Goal: Information Seeking & Learning: Learn about a topic

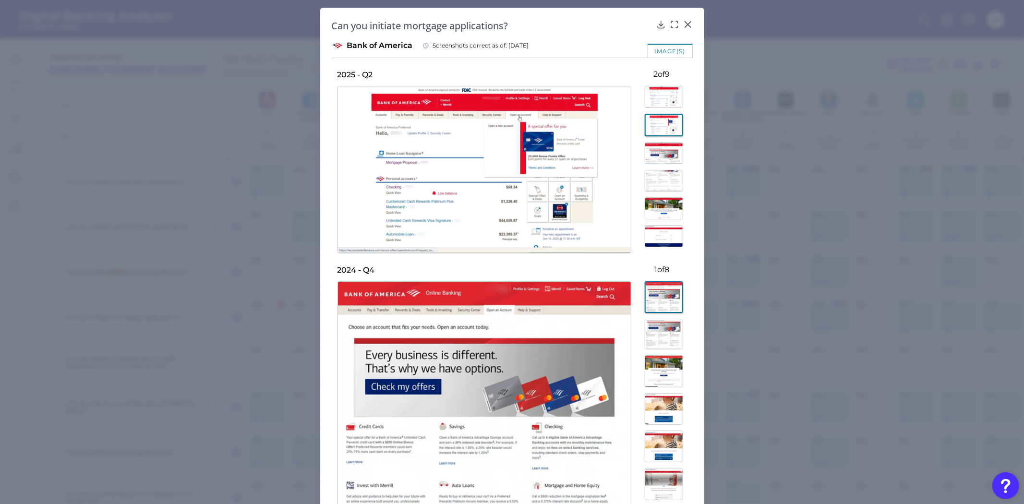
click at [651, 150] on img at bounding box center [664, 153] width 38 height 22
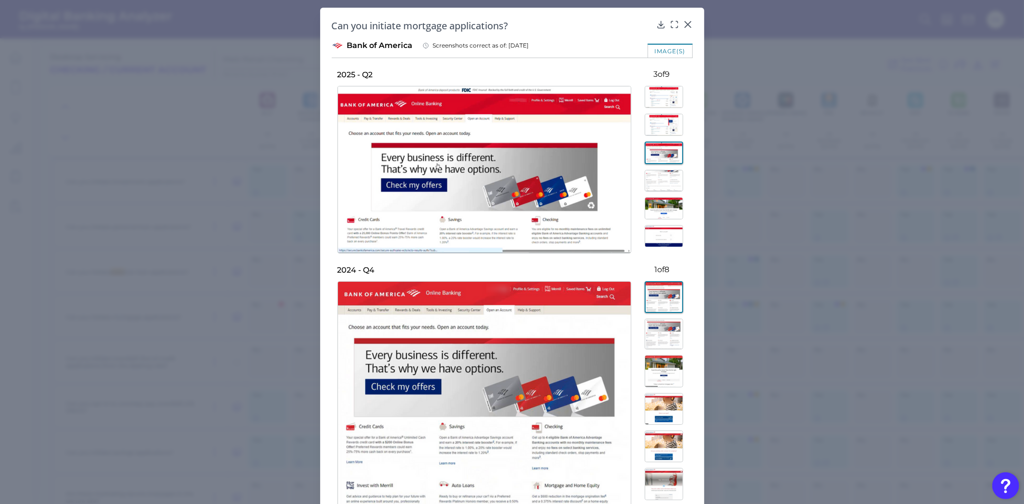
click at [650, 180] on img at bounding box center [664, 181] width 38 height 22
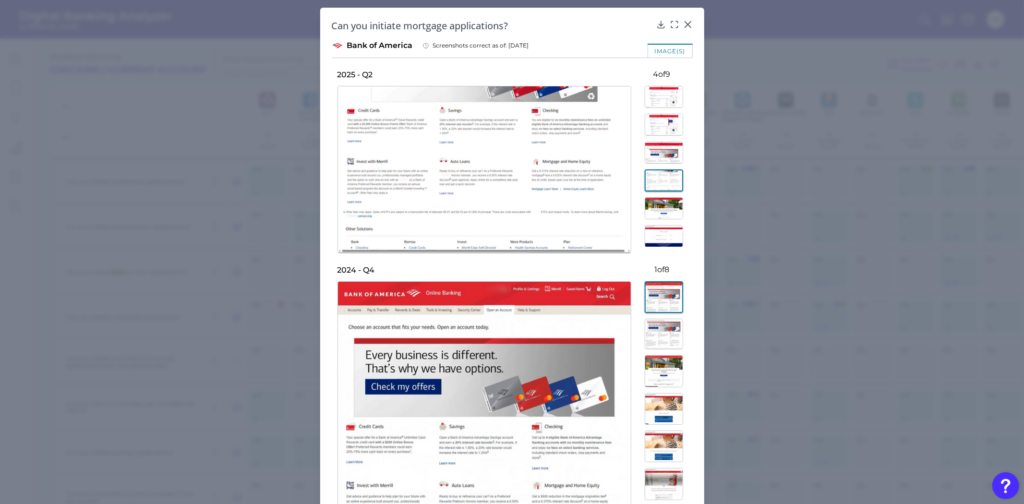
click at [657, 210] on img at bounding box center [664, 208] width 38 height 22
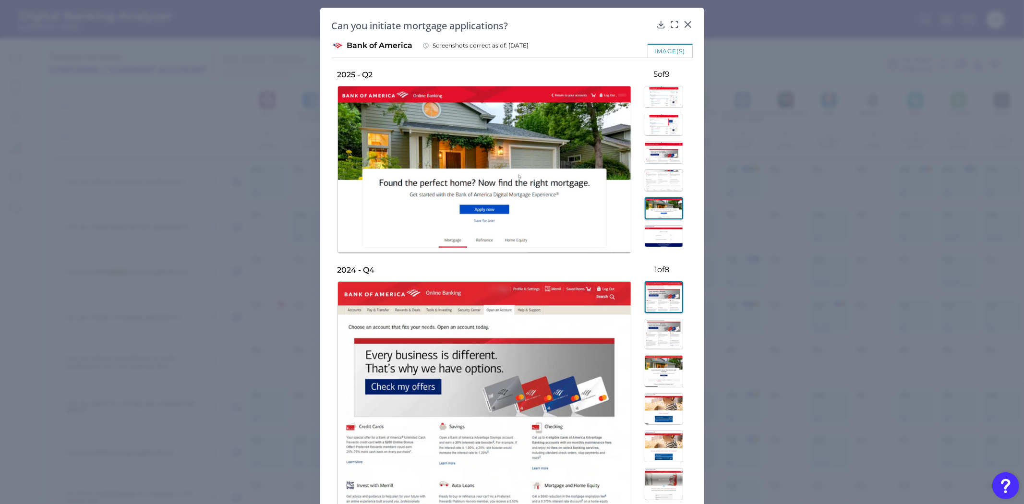
scroll to position [53, 0]
click at [653, 183] on img at bounding box center [664, 183] width 38 height 22
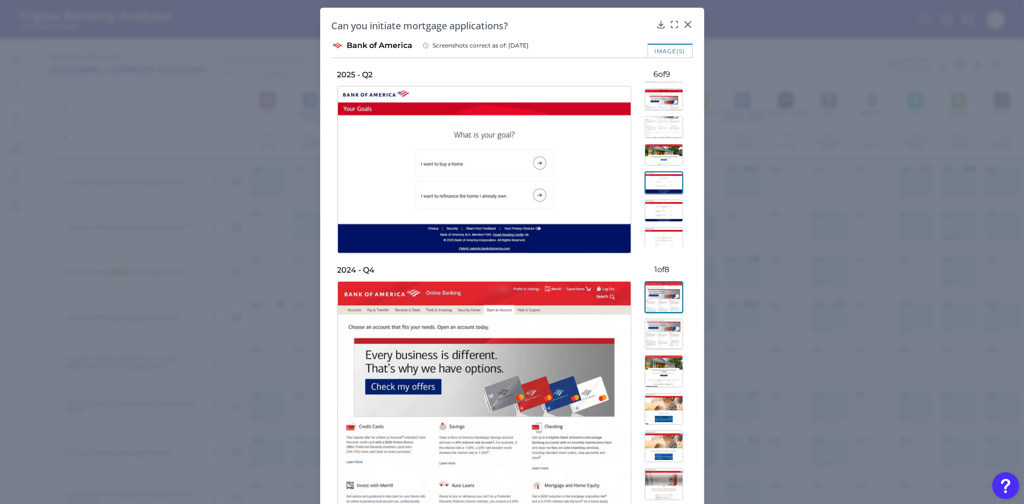
click at [656, 212] on img at bounding box center [664, 211] width 38 height 22
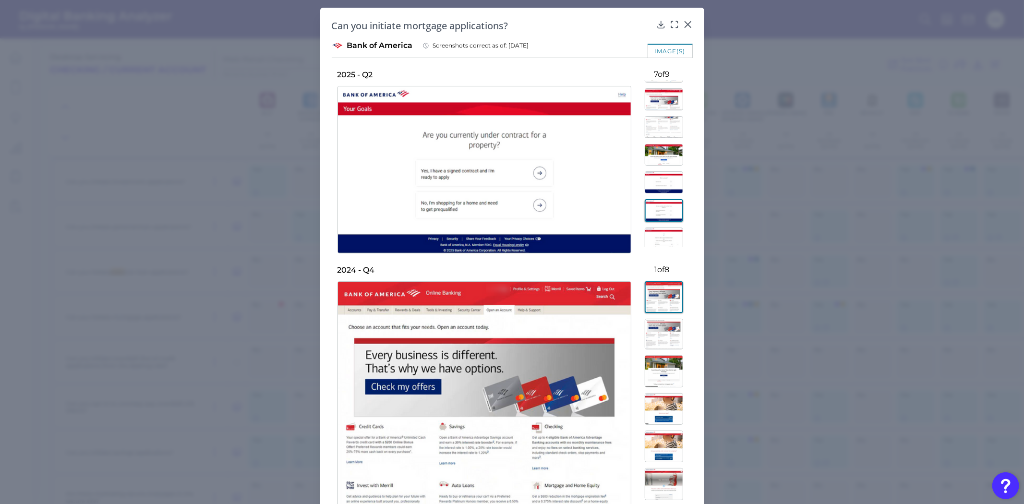
click at [645, 154] on img at bounding box center [664, 155] width 38 height 22
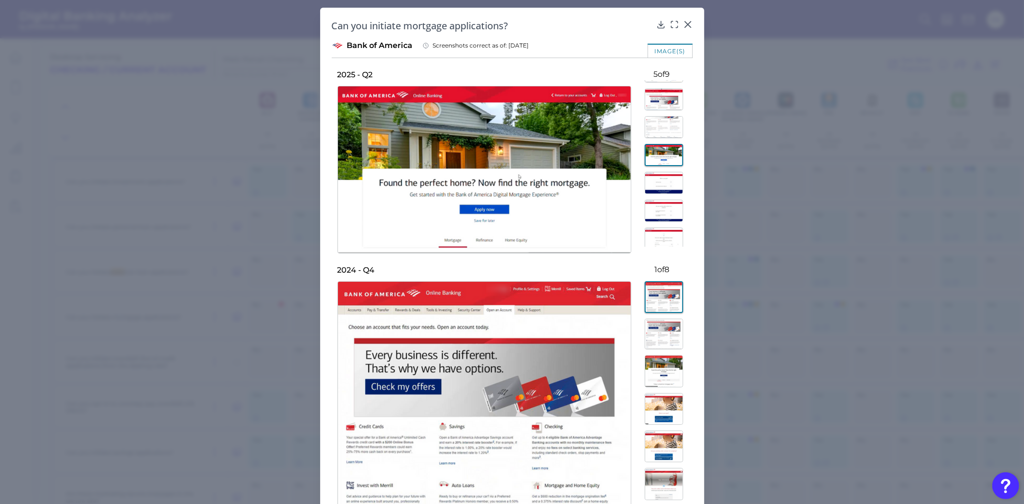
click at [673, 178] on img at bounding box center [664, 183] width 38 height 22
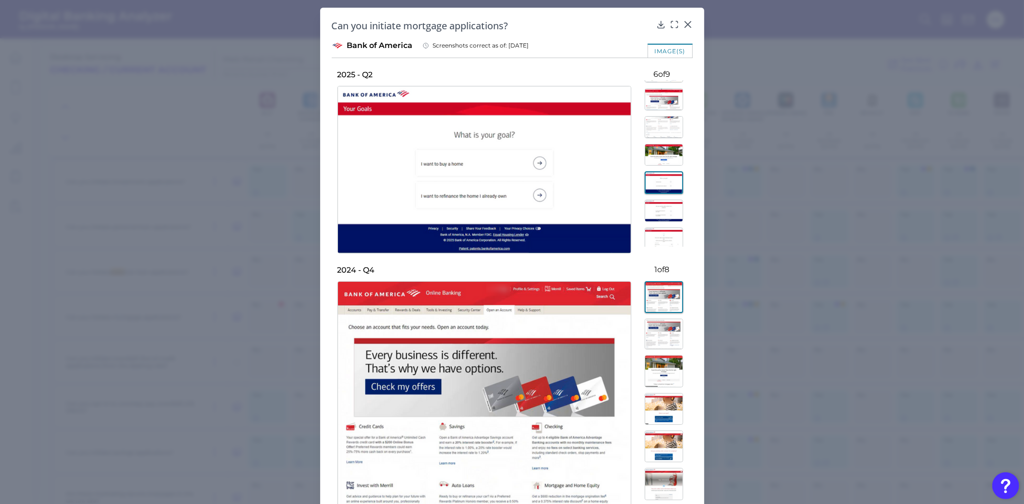
click at [666, 207] on img at bounding box center [664, 211] width 38 height 22
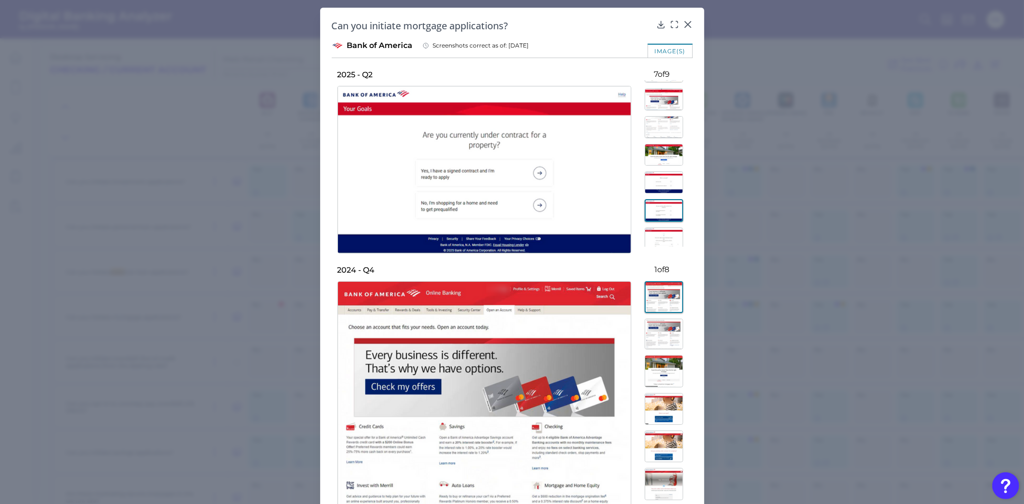
click at [668, 242] on img at bounding box center [664, 239] width 38 height 22
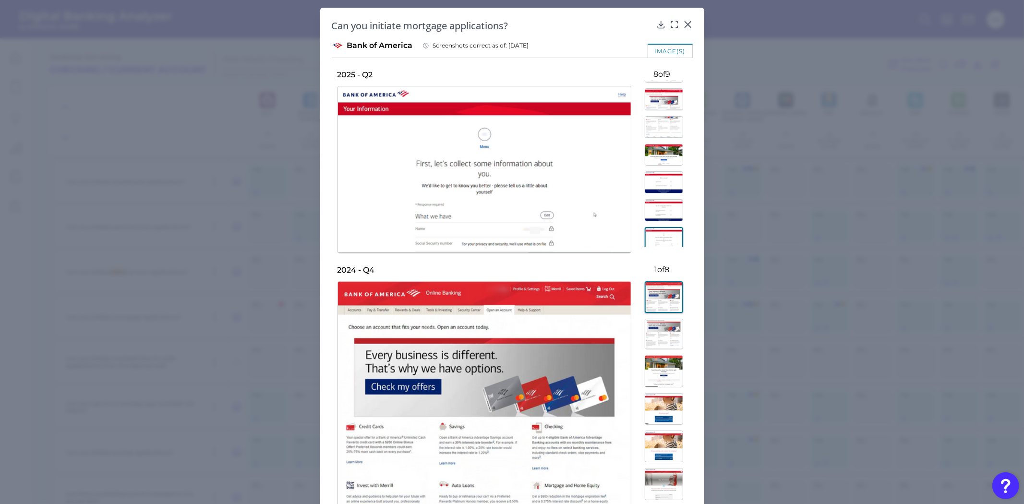
scroll to position [84, 0]
click at [664, 212] on img at bounding box center [664, 207] width 38 height 23
click at [659, 234] on img at bounding box center [664, 236] width 38 height 22
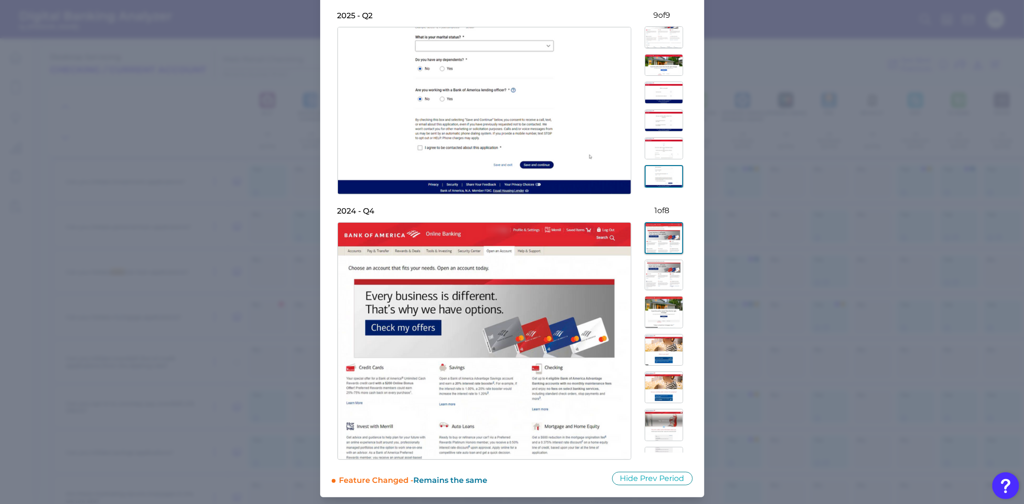
scroll to position [0, 0]
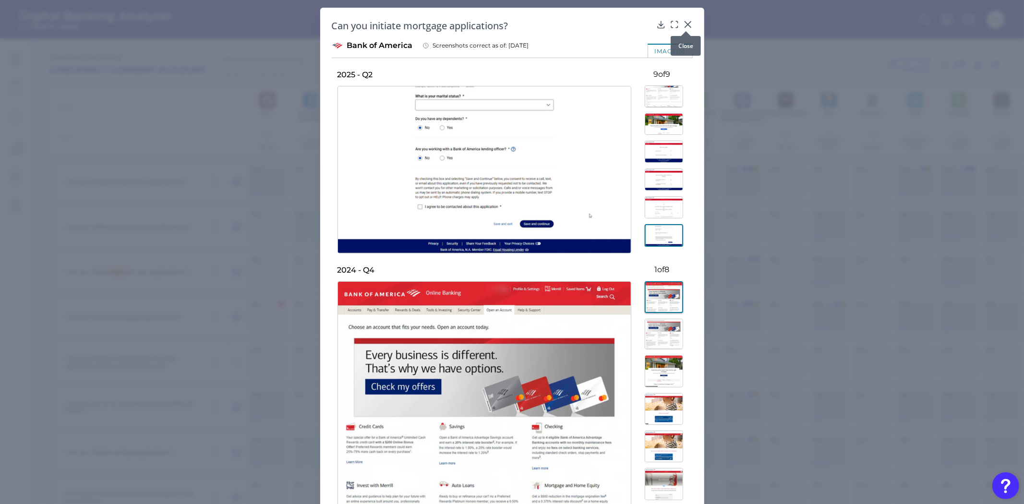
click at [688, 22] on icon at bounding box center [688, 25] width 6 height 6
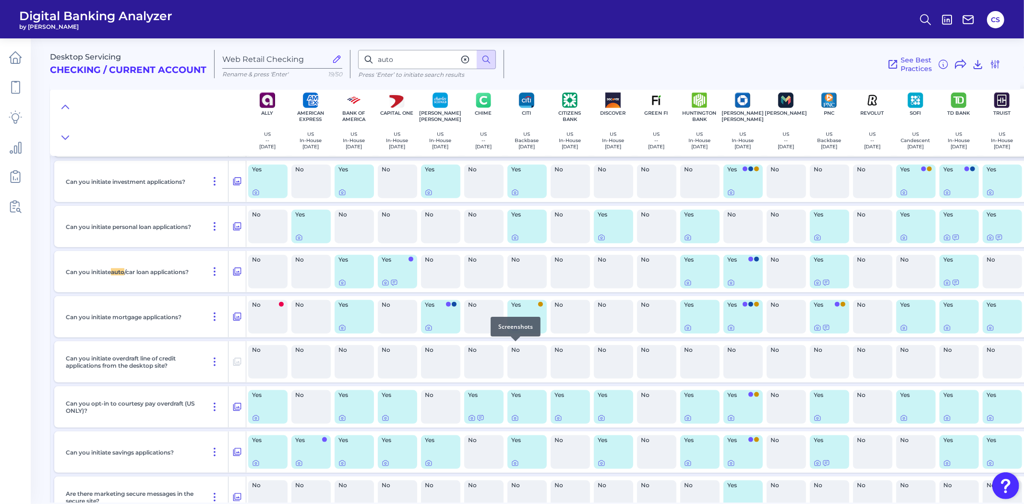
click at [515, 345] on div at bounding box center [516, 342] width 10 height 10
click at [514, 329] on icon at bounding box center [515, 328] width 2 height 2
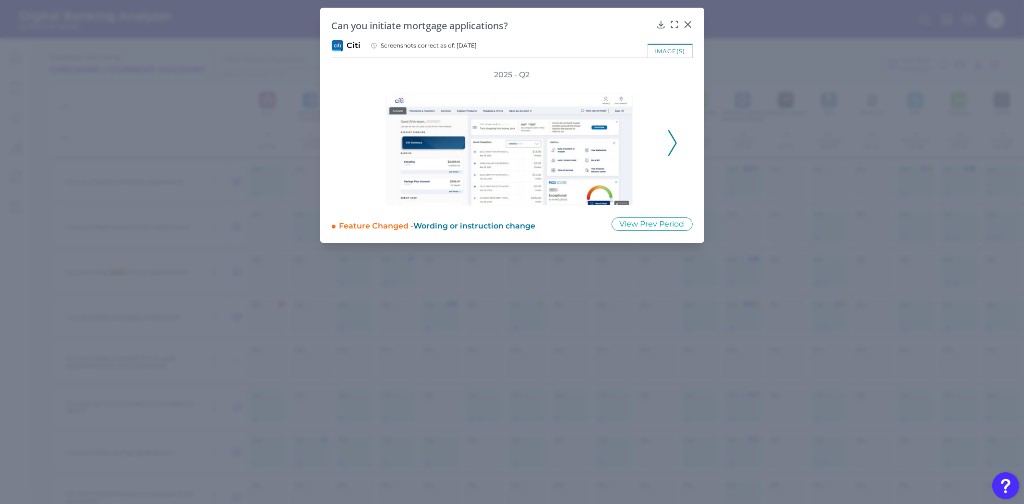
click at [673, 149] on icon at bounding box center [672, 143] width 9 height 26
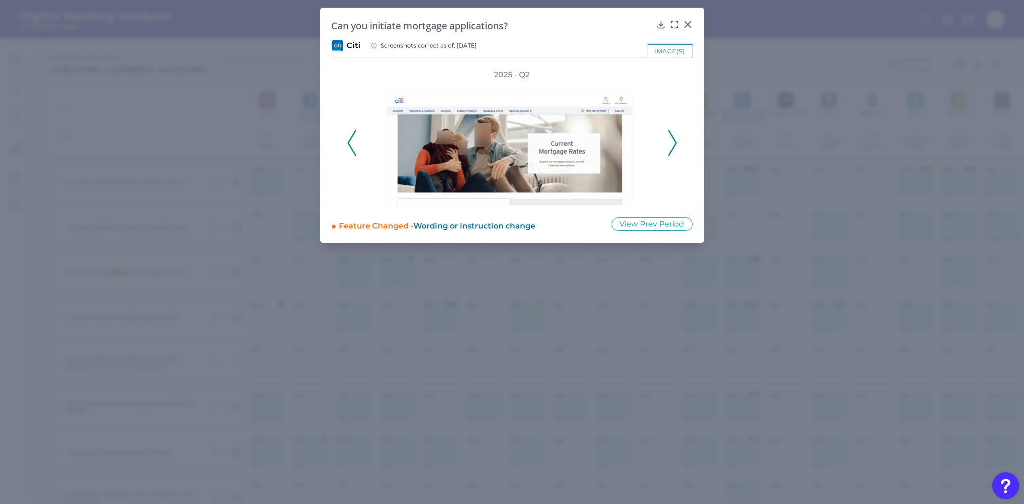
click at [673, 149] on icon at bounding box center [672, 143] width 9 height 26
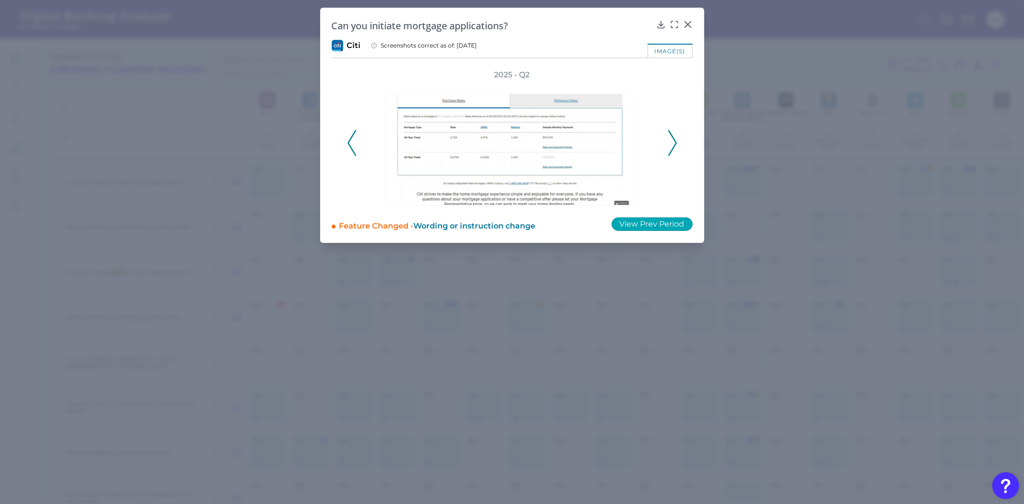
click at [659, 227] on button "View Prev Period" at bounding box center [652, 224] width 81 height 13
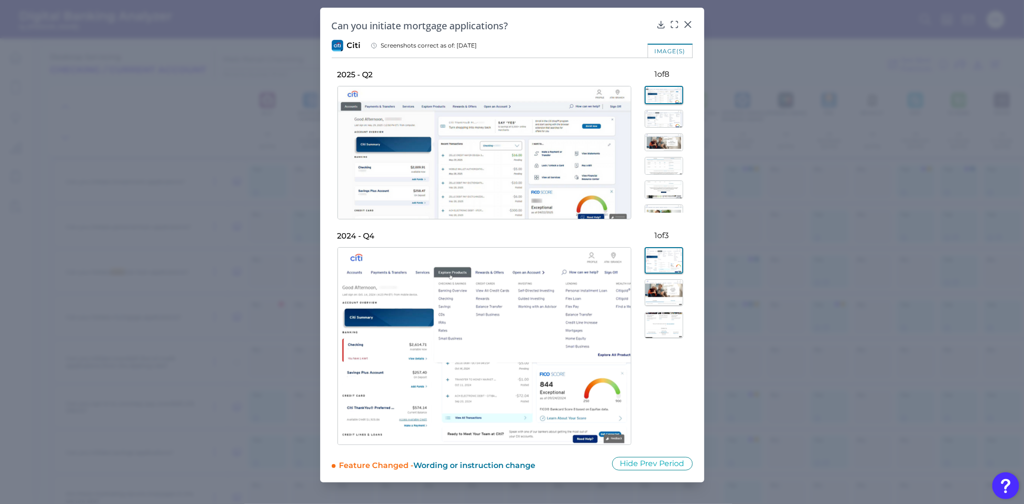
click at [655, 165] on img at bounding box center [664, 166] width 38 height 18
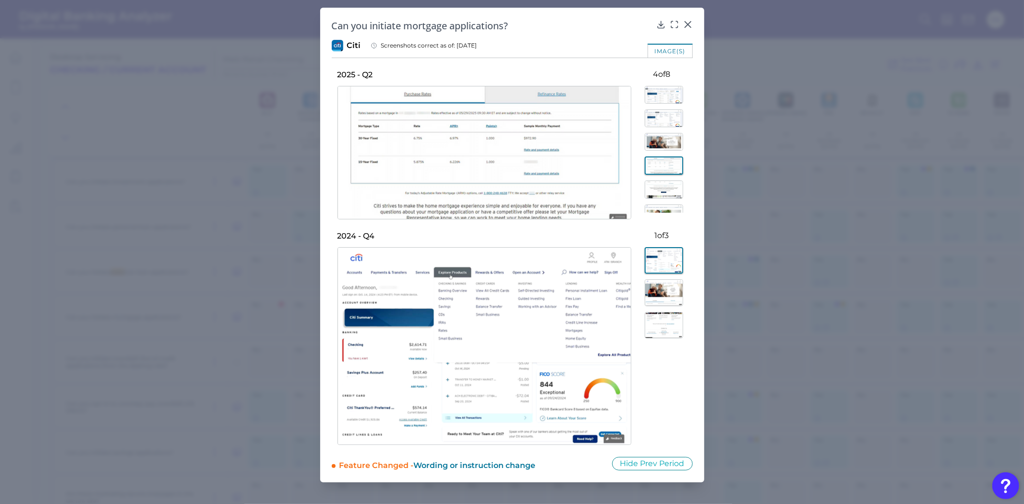
click at [656, 181] on img at bounding box center [664, 190] width 38 height 18
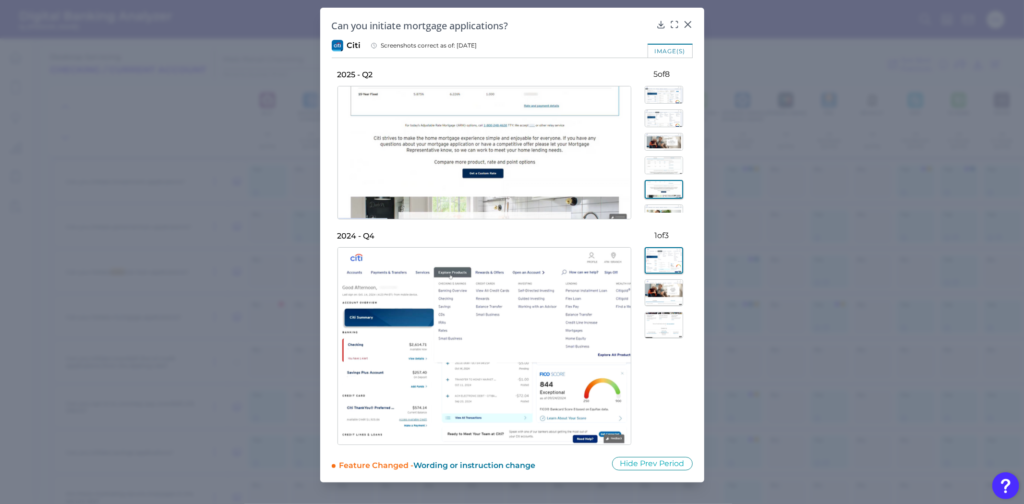
click at [658, 205] on img at bounding box center [664, 214] width 38 height 18
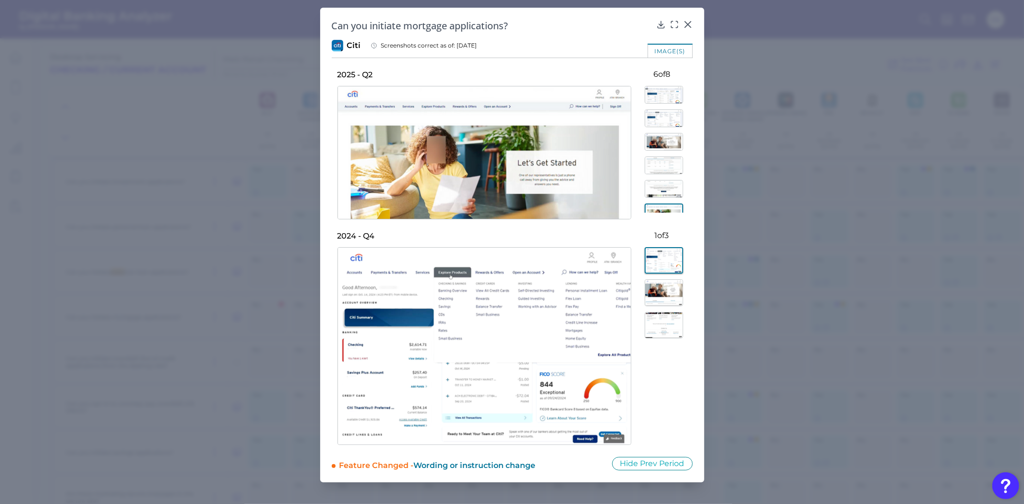
scroll to position [56, 0]
click at [658, 176] on img at bounding box center [664, 181] width 38 height 18
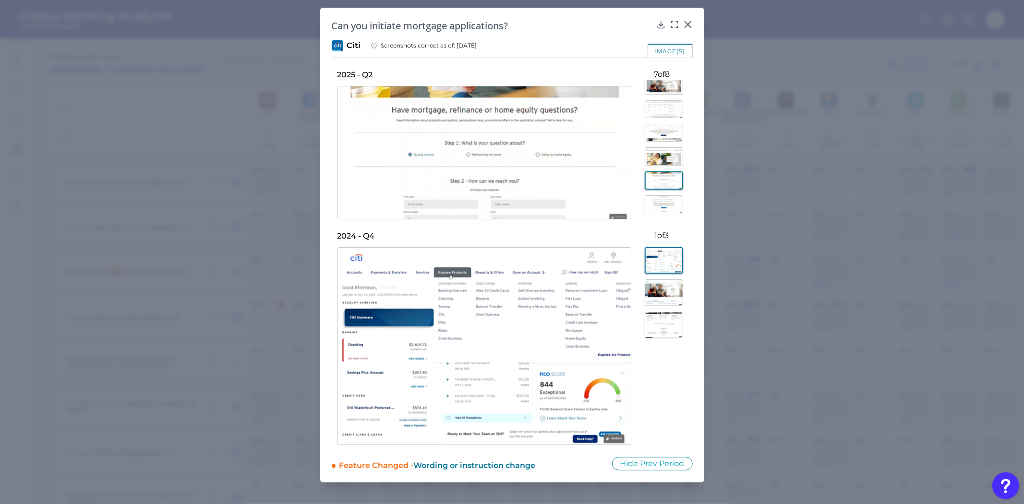
click at [656, 200] on img at bounding box center [664, 204] width 38 height 18
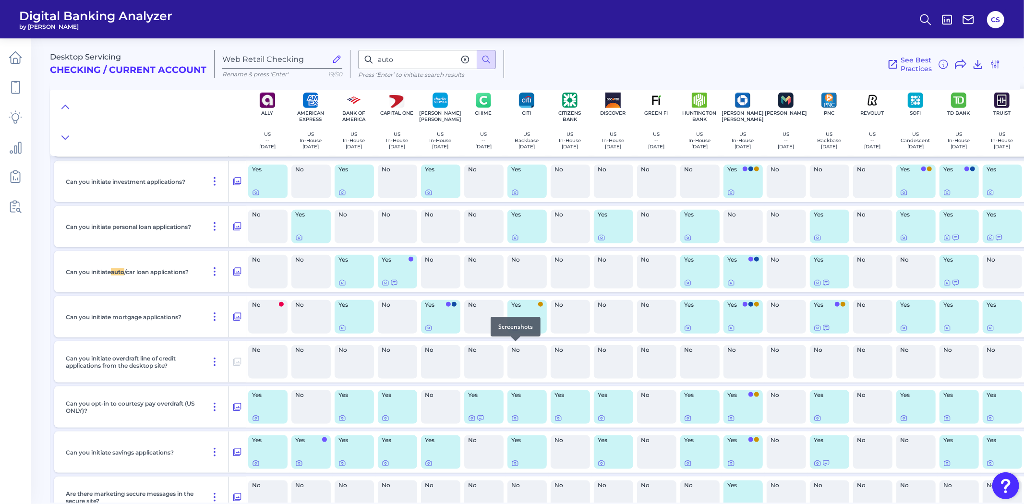
click at [514, 331] on icon at bounding box center [515, 328] width 6 height 5
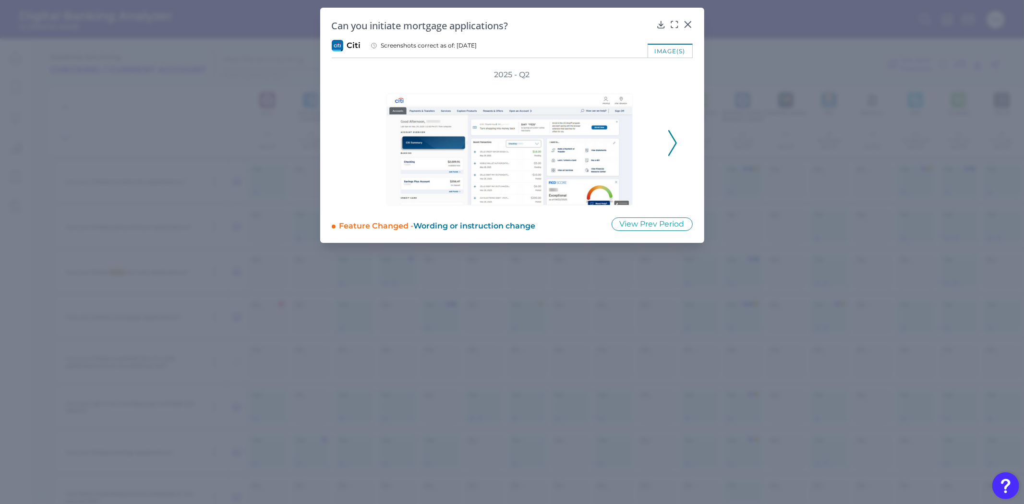
click at [674, 141] on icon at bounding box center [672, 143] width 9 height 26
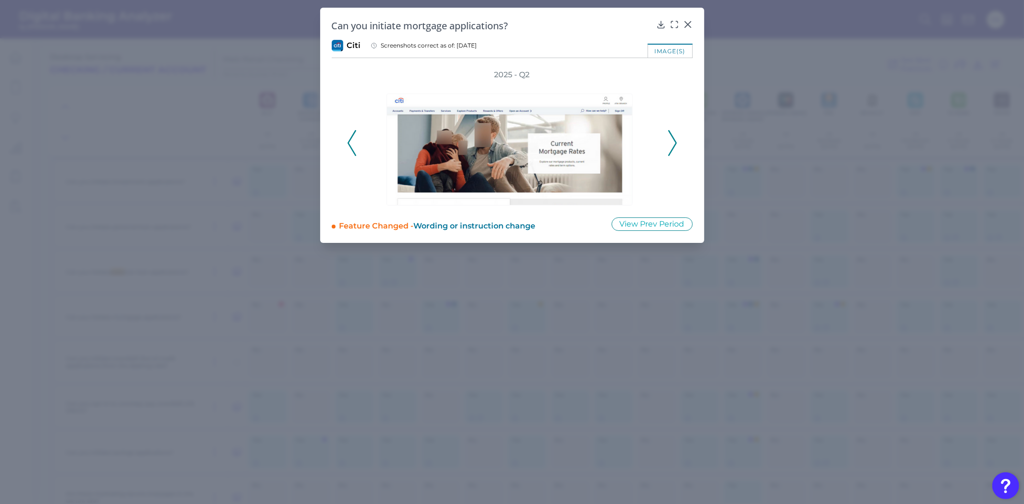
click at [674, 141] on icon at bounding box center [672, 143] width 9 height 26
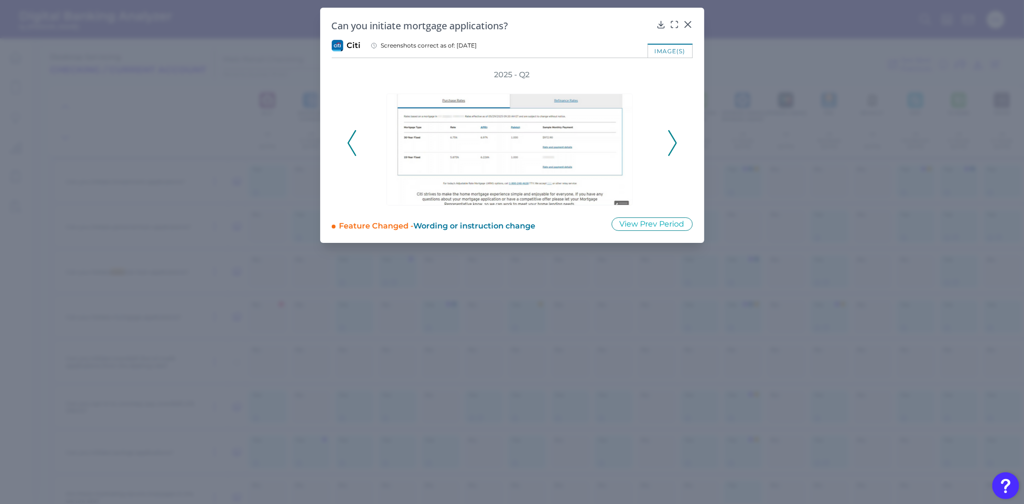
click at [674, 141] on icon at bounding box center [672, 143] width 9 height 26
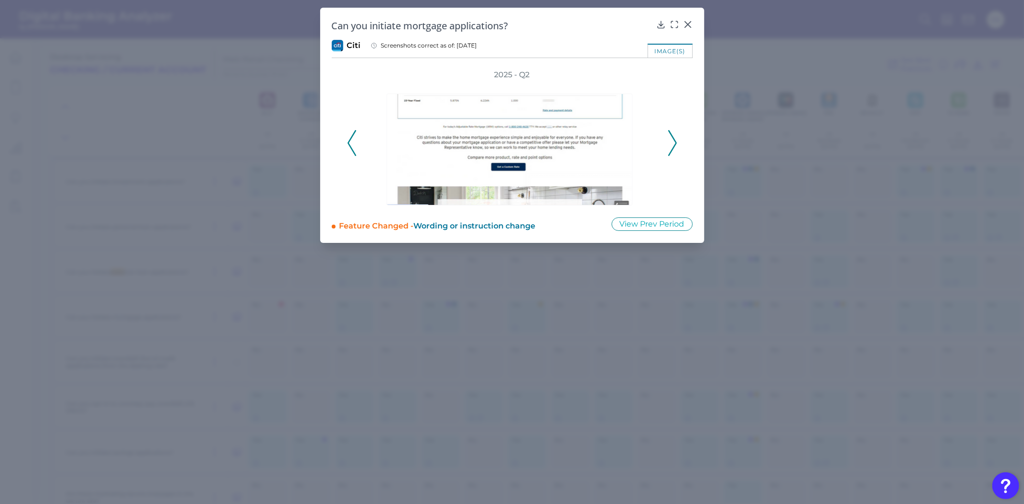
click at [674, 141] on icon at bounding box center [672, 143] width 9 height 26
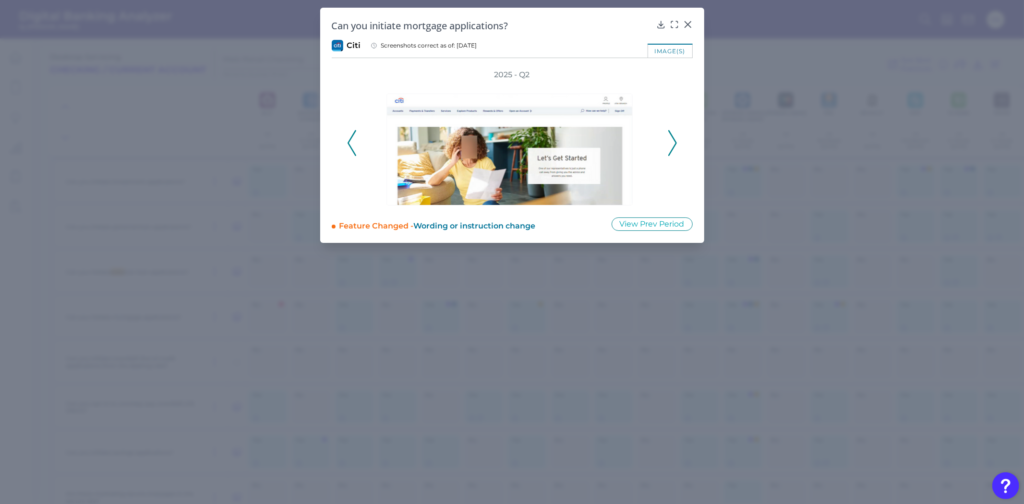
click at [674, 141] on icon at bounding box center [672, 143] width 9 height 26
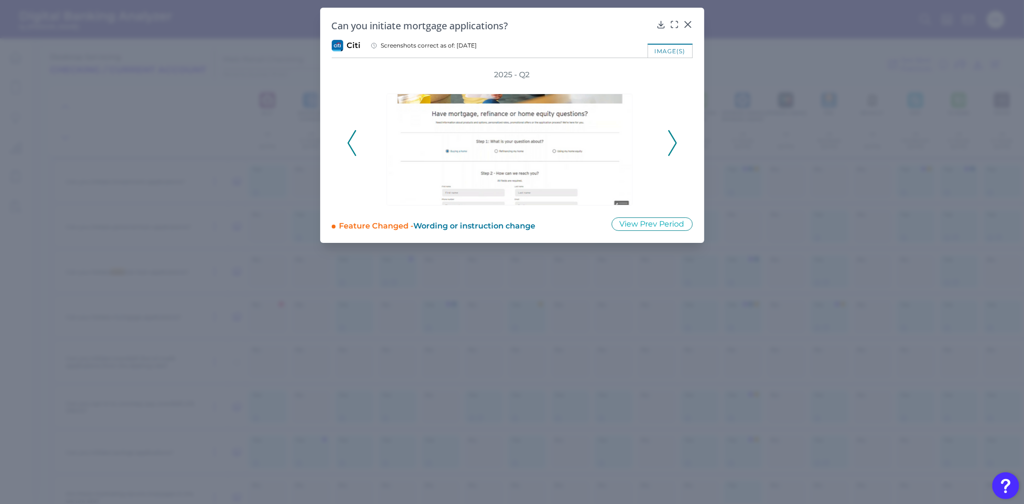
click at [674, 141] on icon at bounding box center [672, 143] width 9 height 26
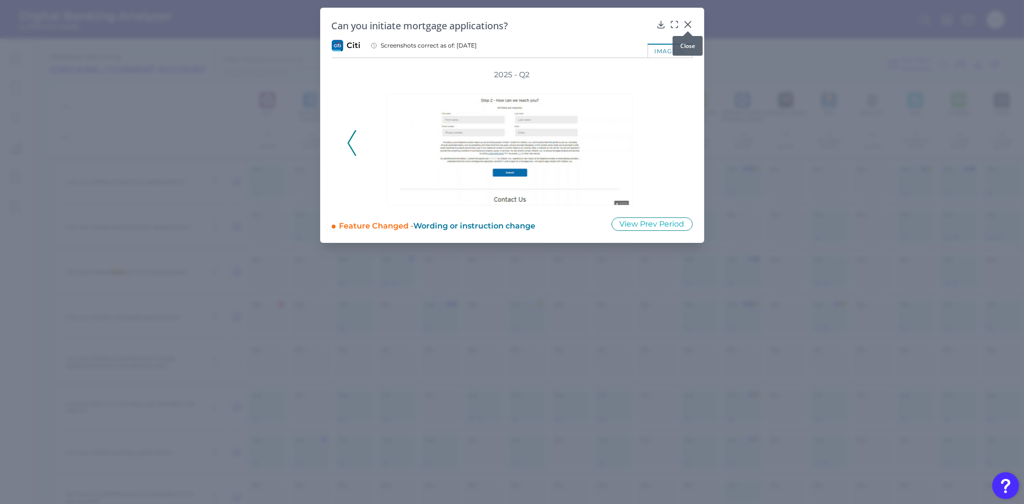
click at [683, 25] on icon at bounding box center [688, 25] width 10 height 10
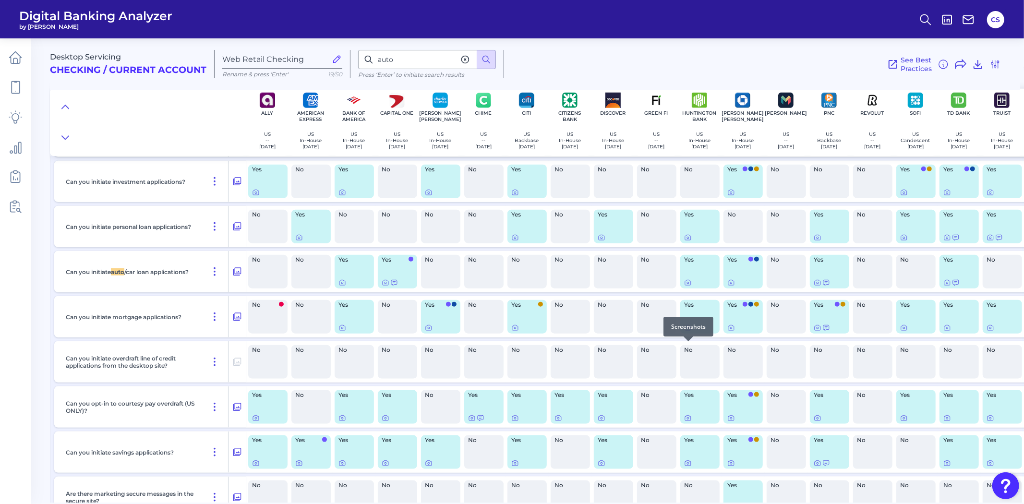
click at [688, 332] on icon at bounding box center [688, 328] width 8 height 8
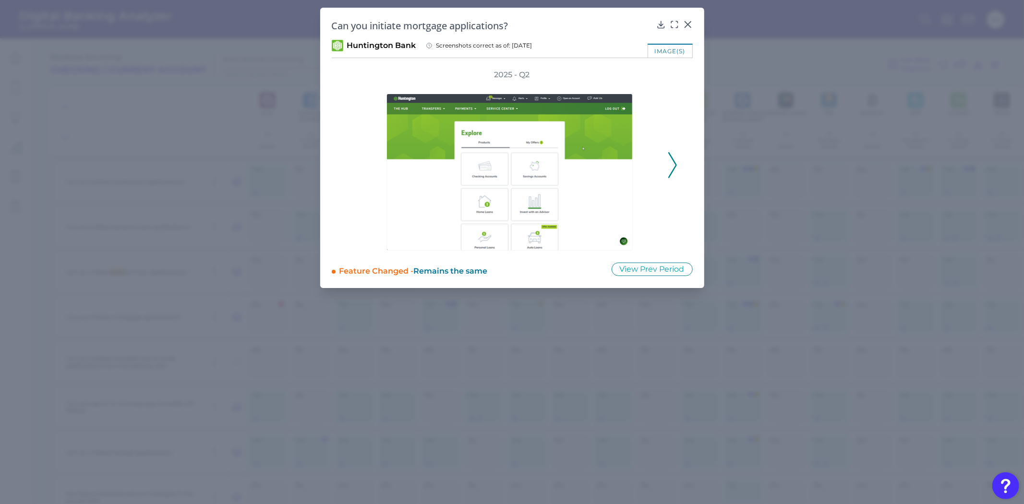
click at [671, 171] on polyline at bounding box center [672, 165] width 7 height 24
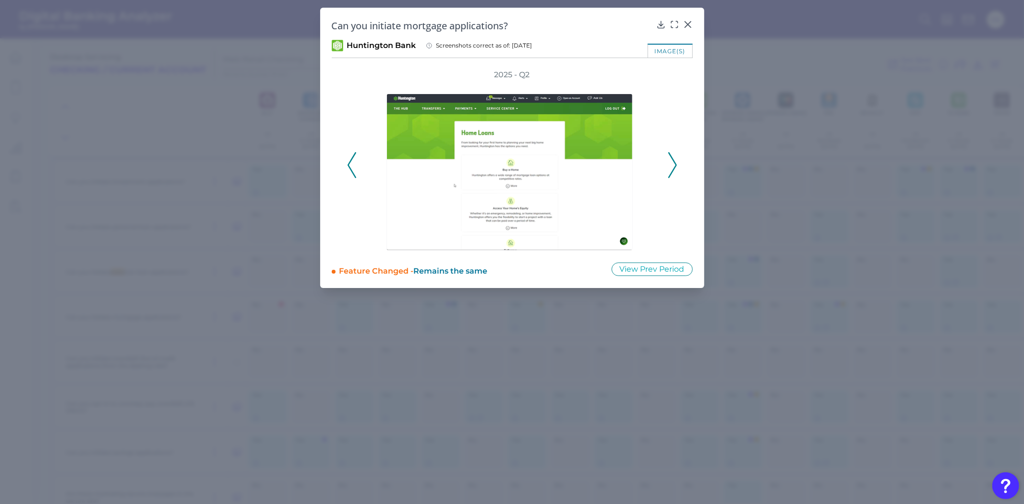
click at [671, 171] on polyline at bounding box center [672, 165] width 7 height 24
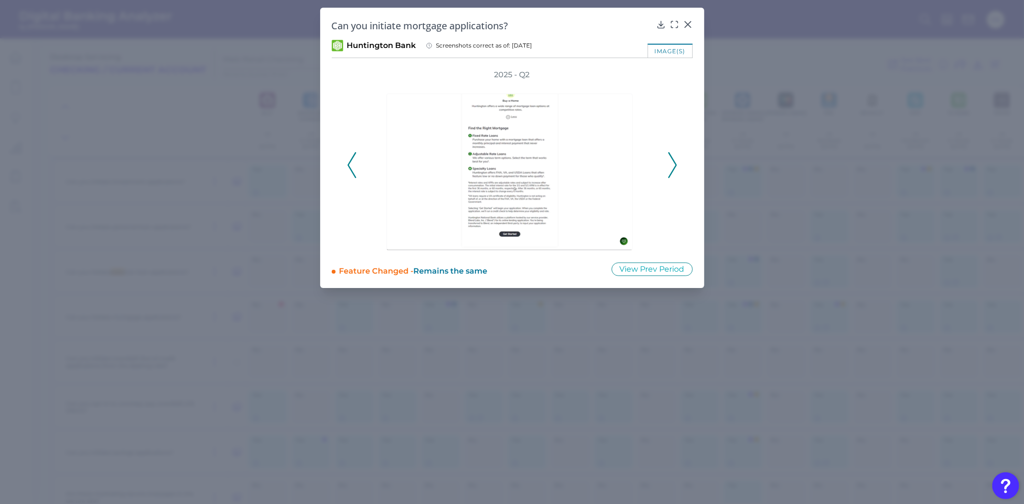
click at [671, 171] on polyline at bounding box center [672, 165] width 7 height 24
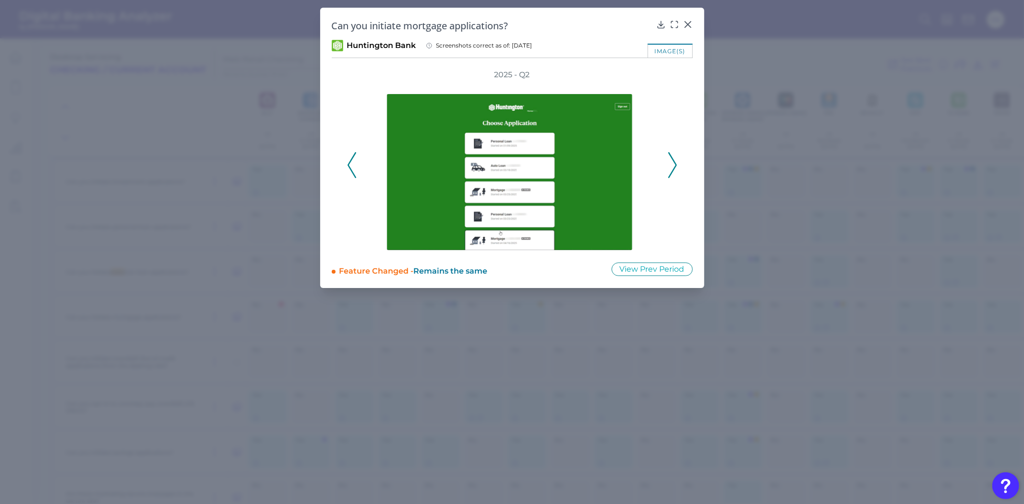
click at [671, 171] on polyline at bounding box center [672, 165] width 7 height 24
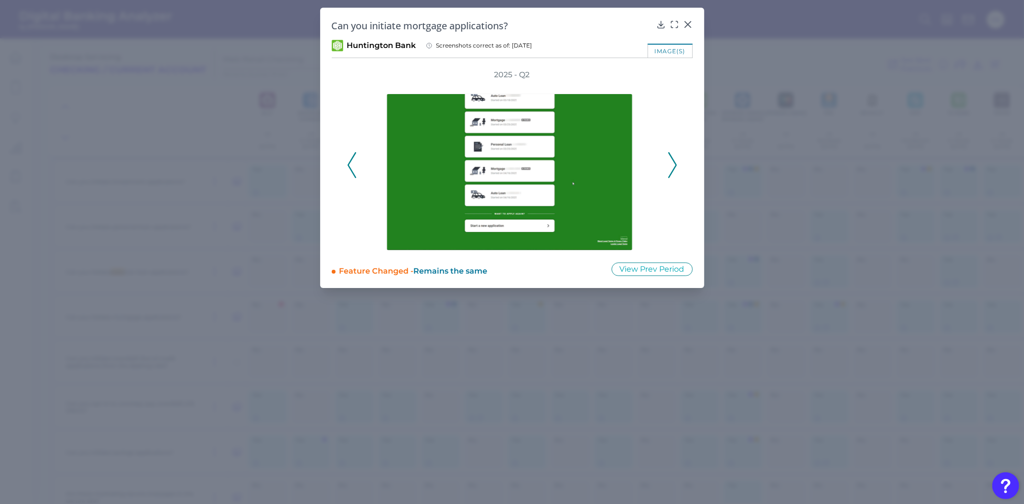
click at [671, 171] on polyline at bounding box center [672, 165] width 7 height 24
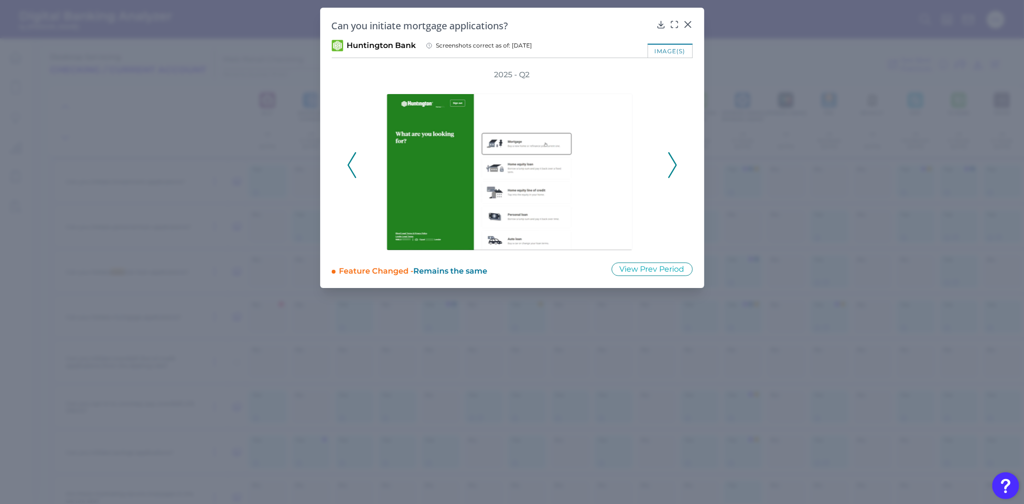
click at [671, 171] on polyline at bounding box center [672, 165] width 7 height 24
click at [671, 170] on icon at bounding box center [672, 165] width 9 height 26
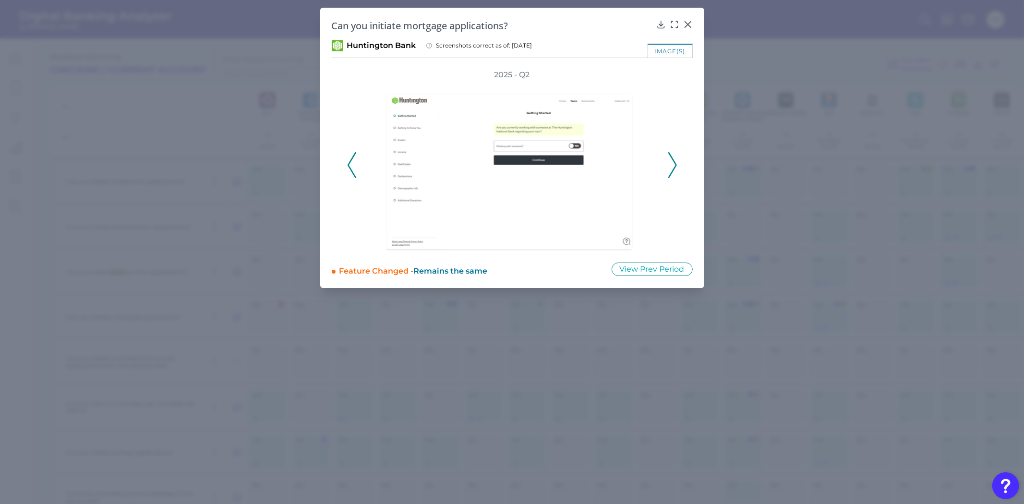
click at [671, 170] on icon at bounding box center [672, 165] width 9 height 26
